Goal: Check status: Check status

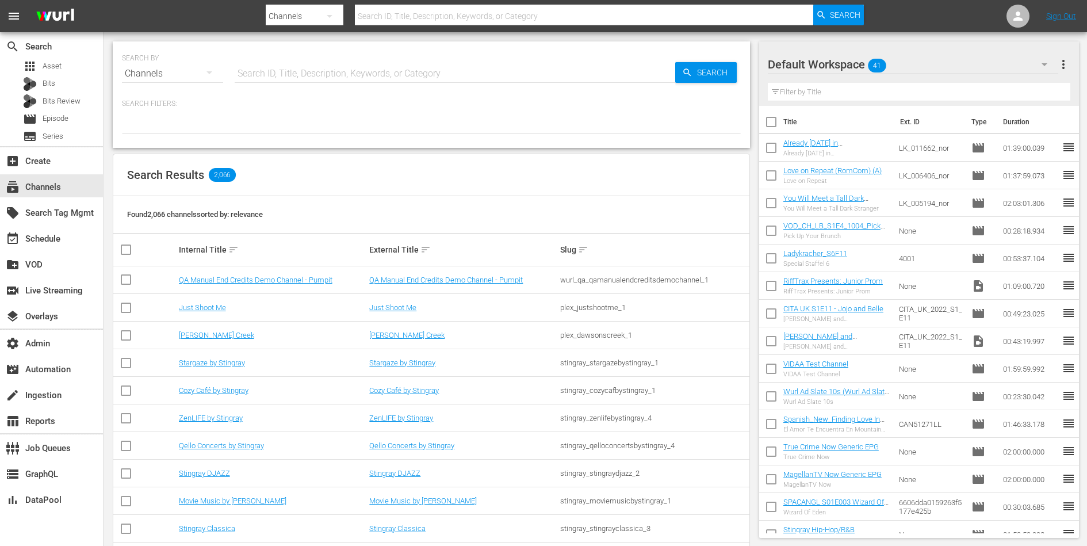
click at [354, 71] on input "text" at bounding box center [455, 74] width 440 height 28
type input "get"
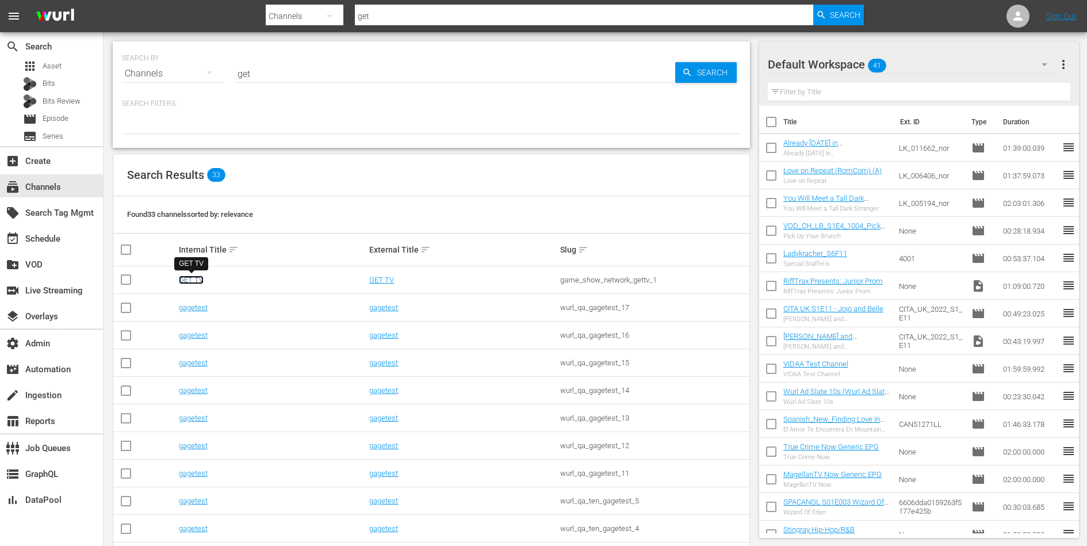
click at [189, 277] on link "GET TV" at bounding box center [191, 279] width 25 height 9
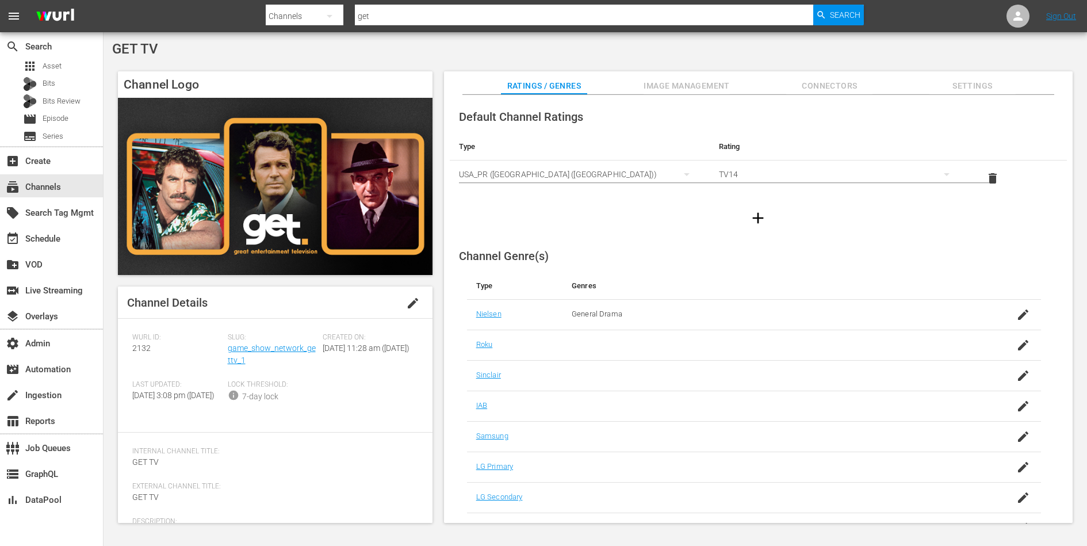
scroll to position [53, 0]
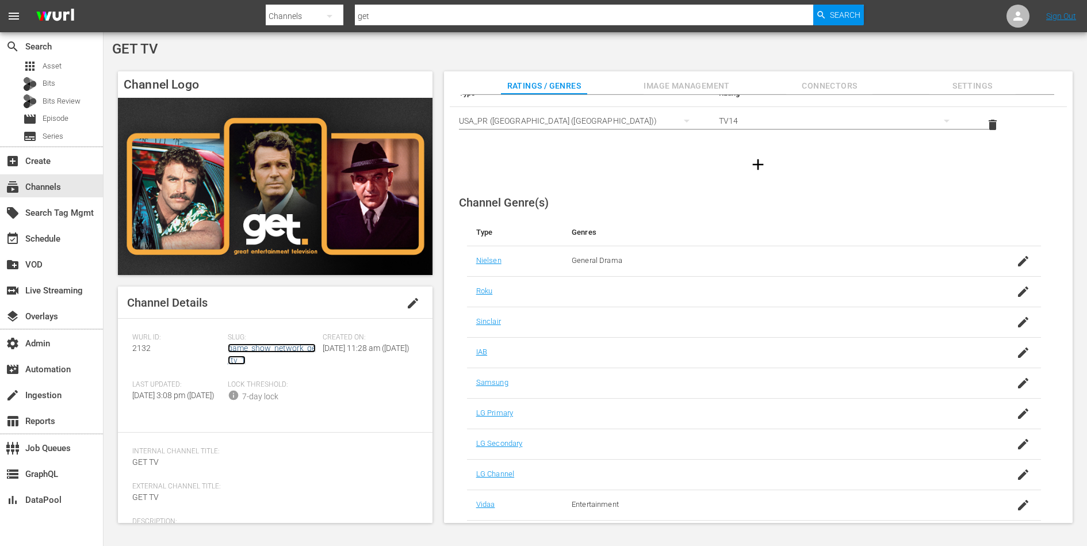
click at [290, 348] on link "game_show_network_gettv_1" at bounding box center [272, 353] width 88 height 21
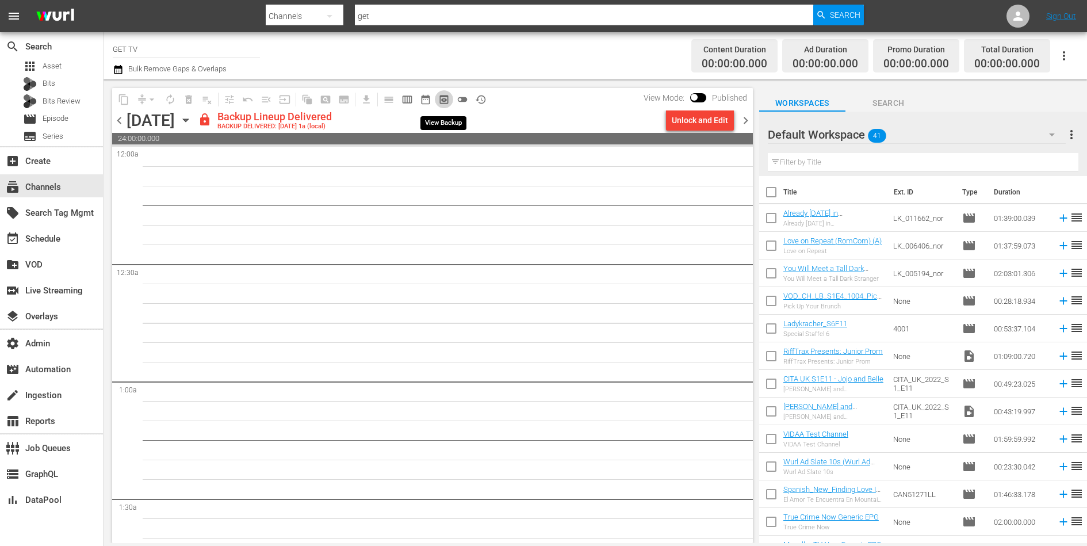
click at [446, 102] on span "preview_outlined" at bounding box center [443, 99] width 11 height 11
